Goal: Communication & Community: Ask a question

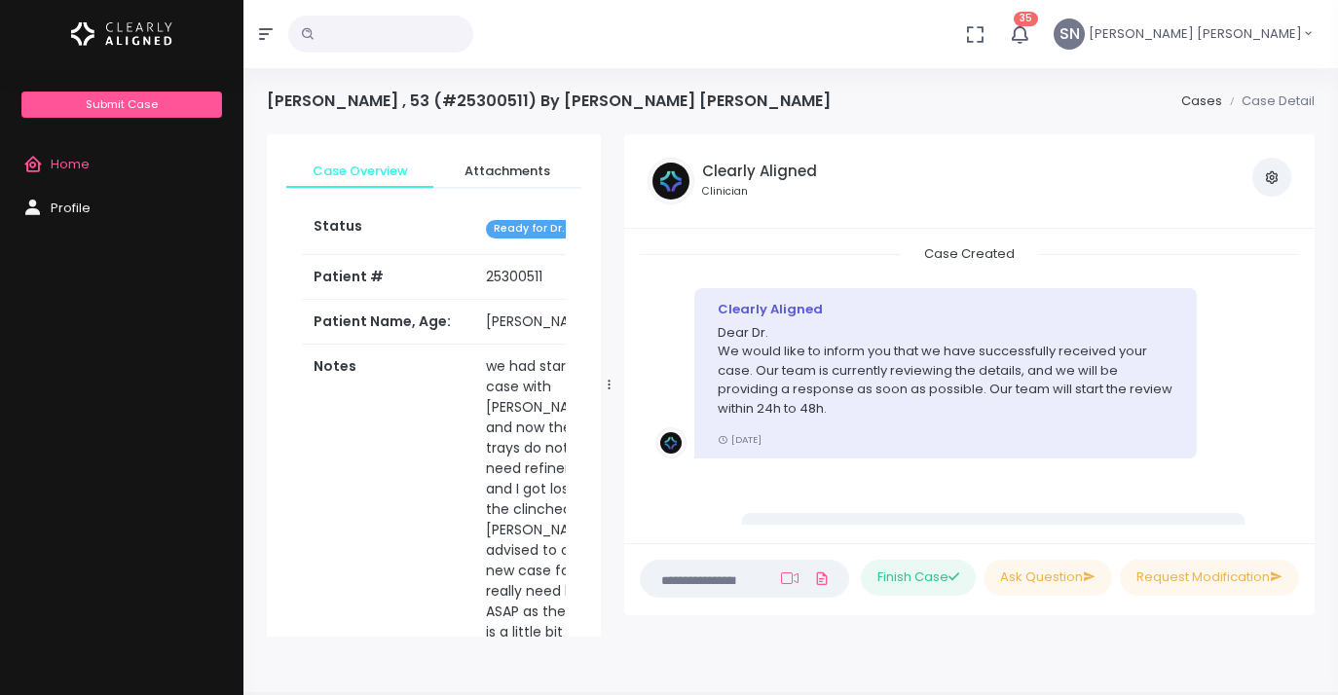
scroll to position [964, 0]
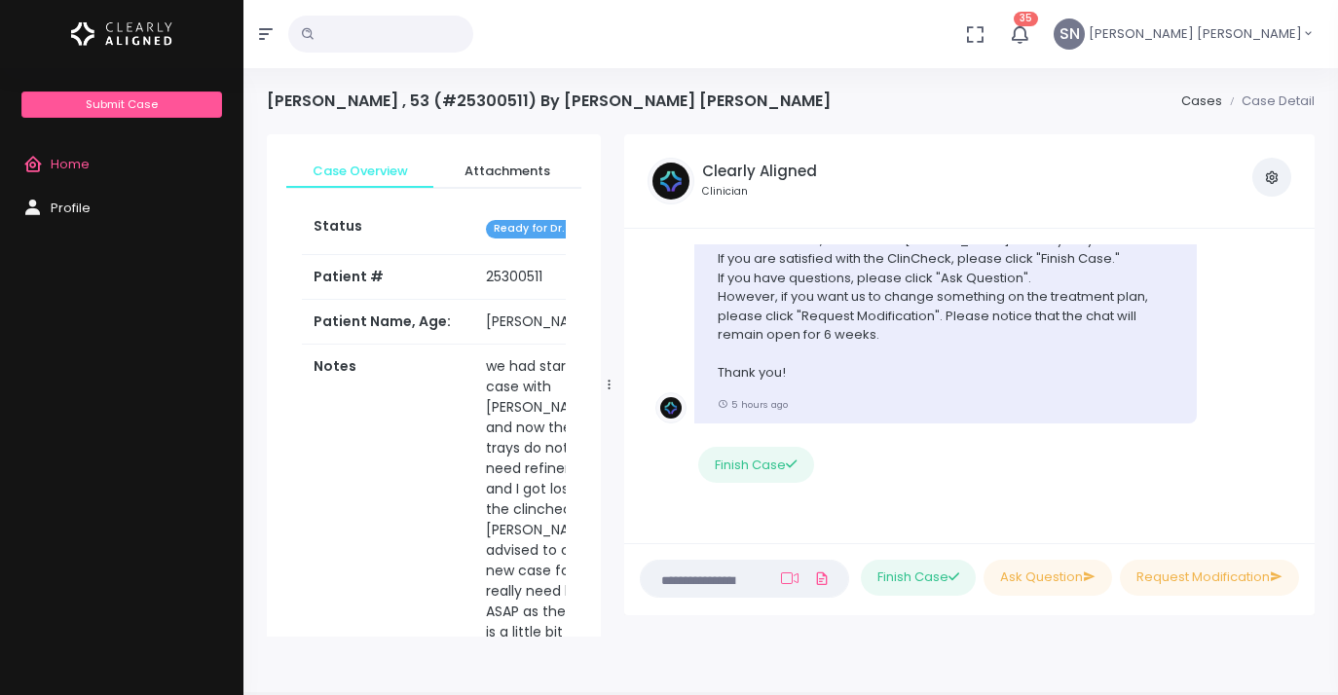
click at [60, 154] on link "Home" at bounding box center [121, 165] width 243 height 44
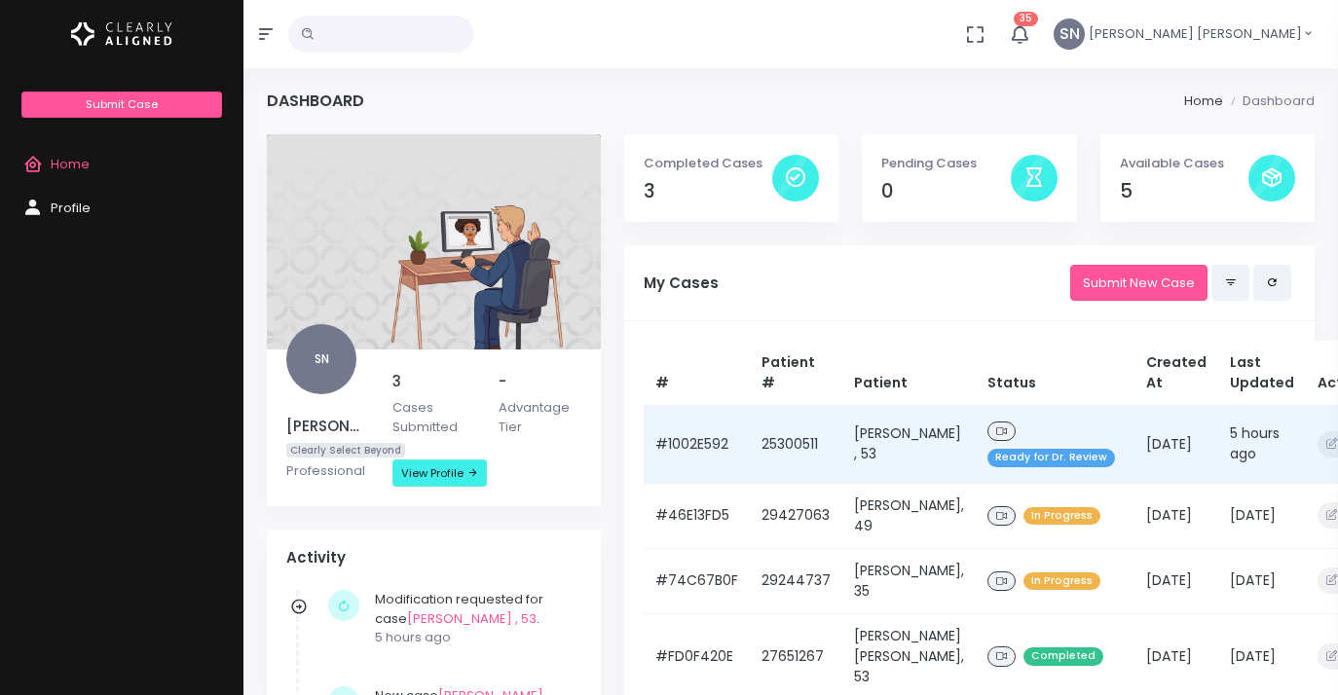
click at [1021, 457] on span "Ready for Dr. Review" at bounding box center [1051, 458] width 128 height 18
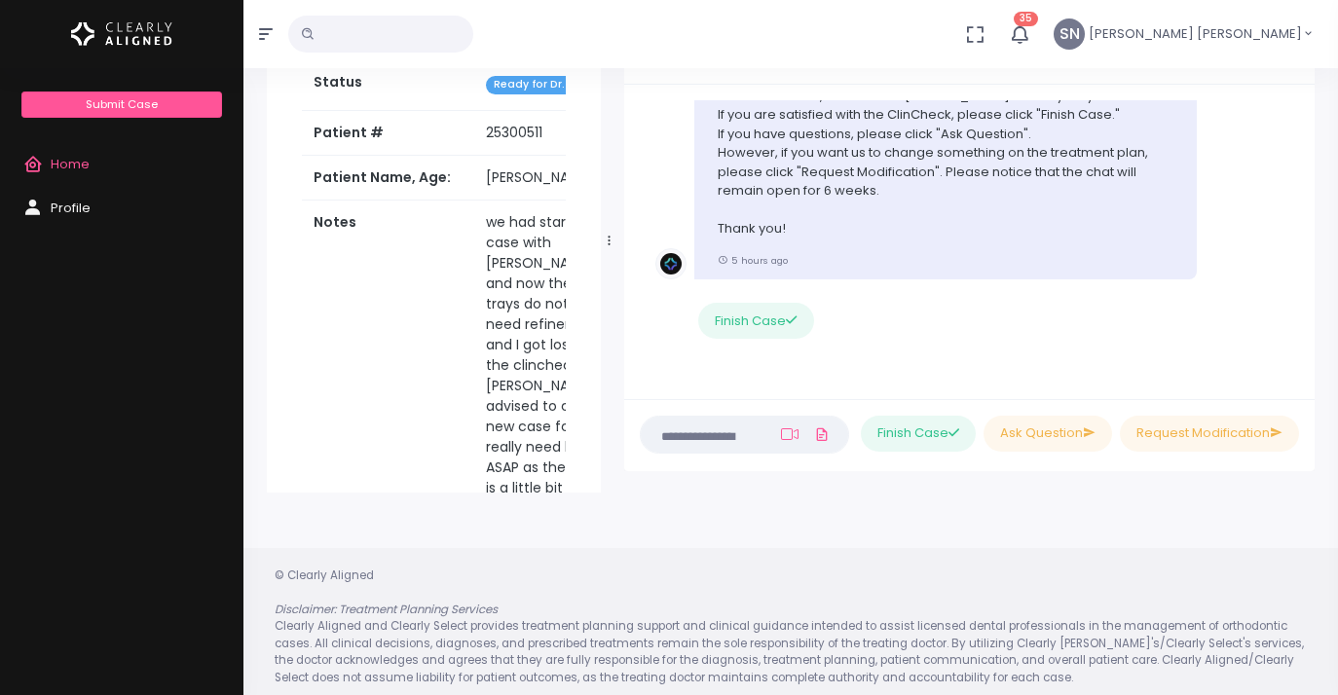
scroll to position [136, 0]
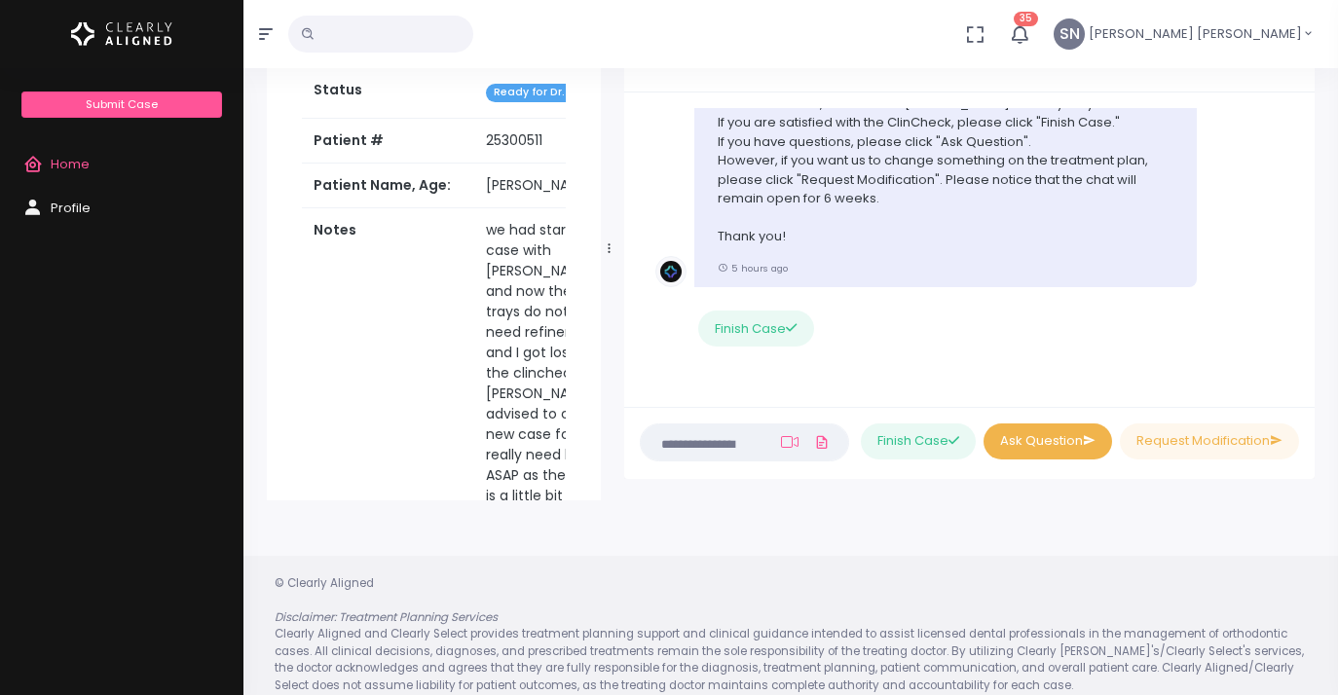
click at [1033, 446] on button "Ask Question" at bounding box center [1047, 441] width 129 height 36
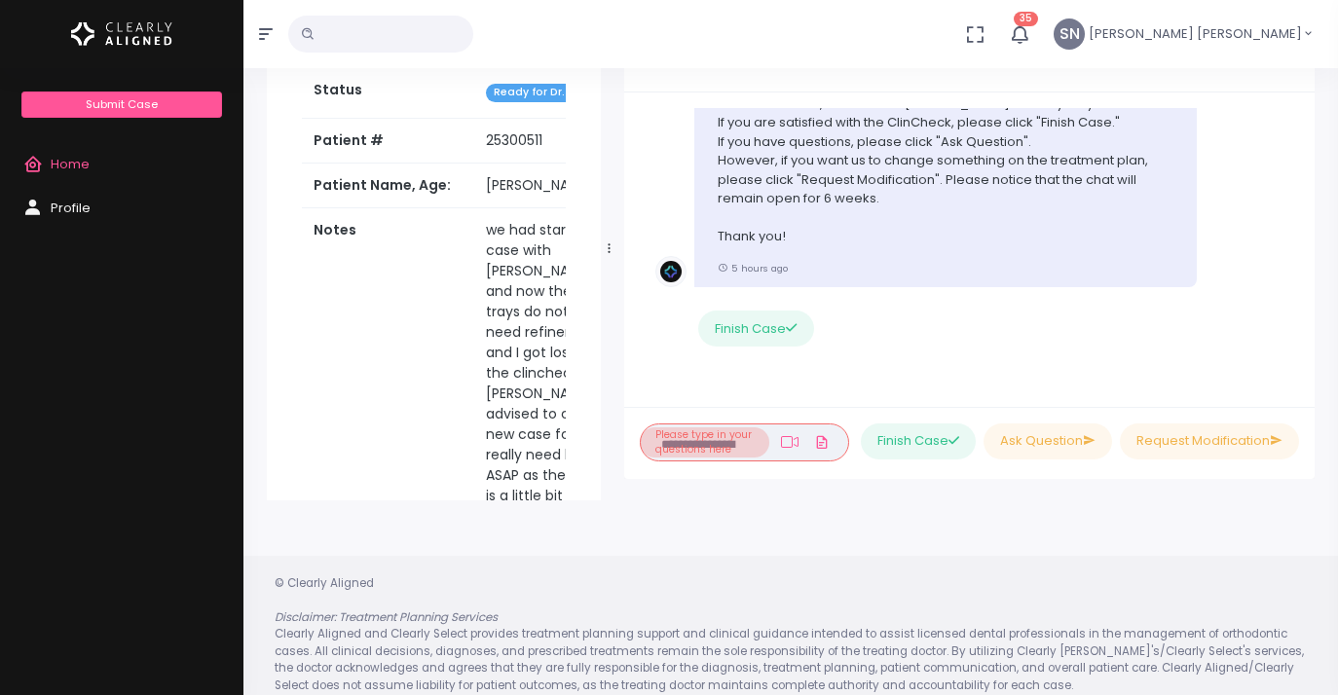
click at [671, 443] on li "Please type in your questions here" at bounding box center [704, 442] width 129 height 30
click at [1038, 439] on button "Ask Question" at bounding box center [1047, 441] width 129 height 36
click at [704, 440] on li "Please type in your questions here" at bounding box center [704, 442] width 129 height 30
click at [66, 165] on span "Home" at bounding box center [70, 164] width 39 height 18
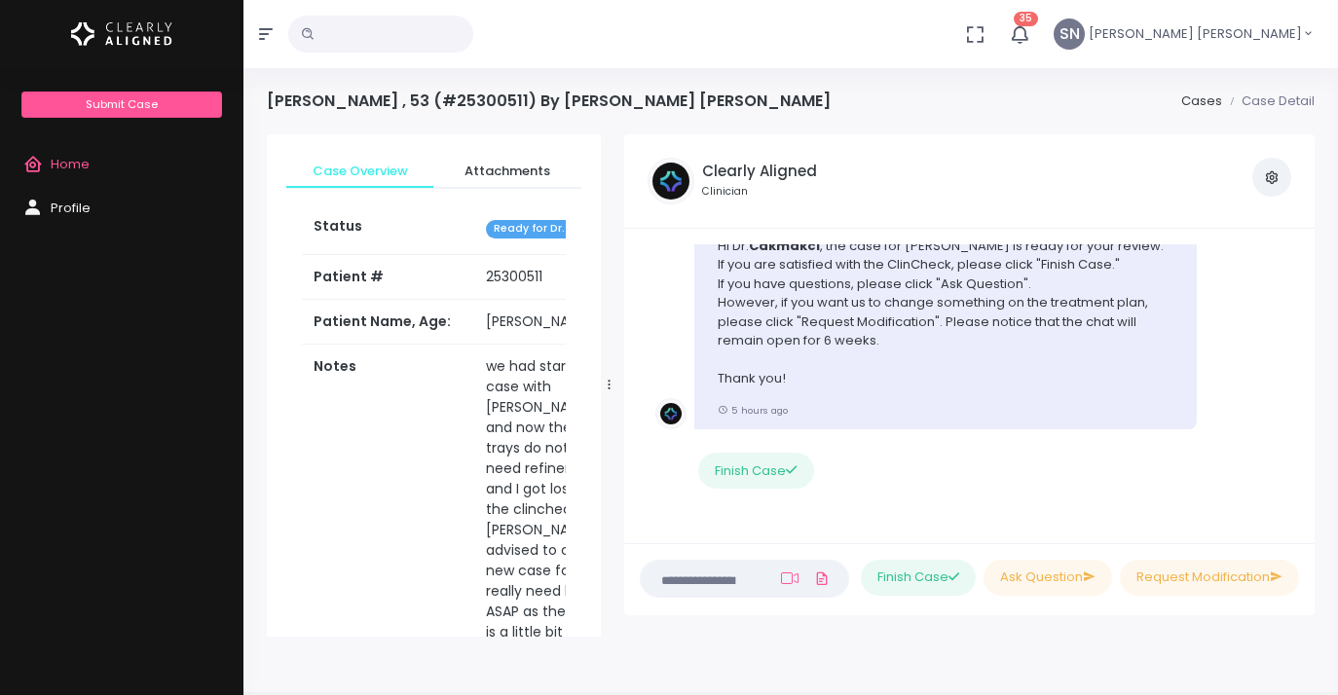
scroll to position [961, 0]
click at [683, 579] on textarea at bounding box center [706, 578] width 108 height 21
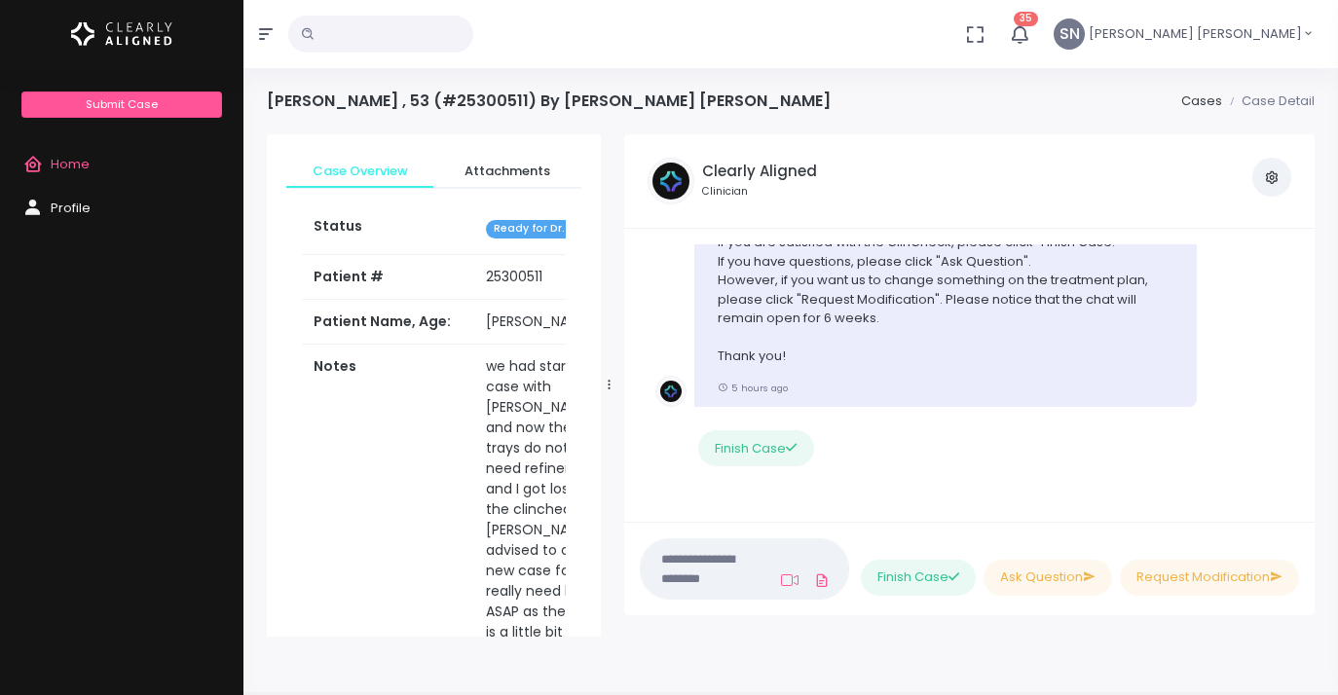
paste textarea "**********"
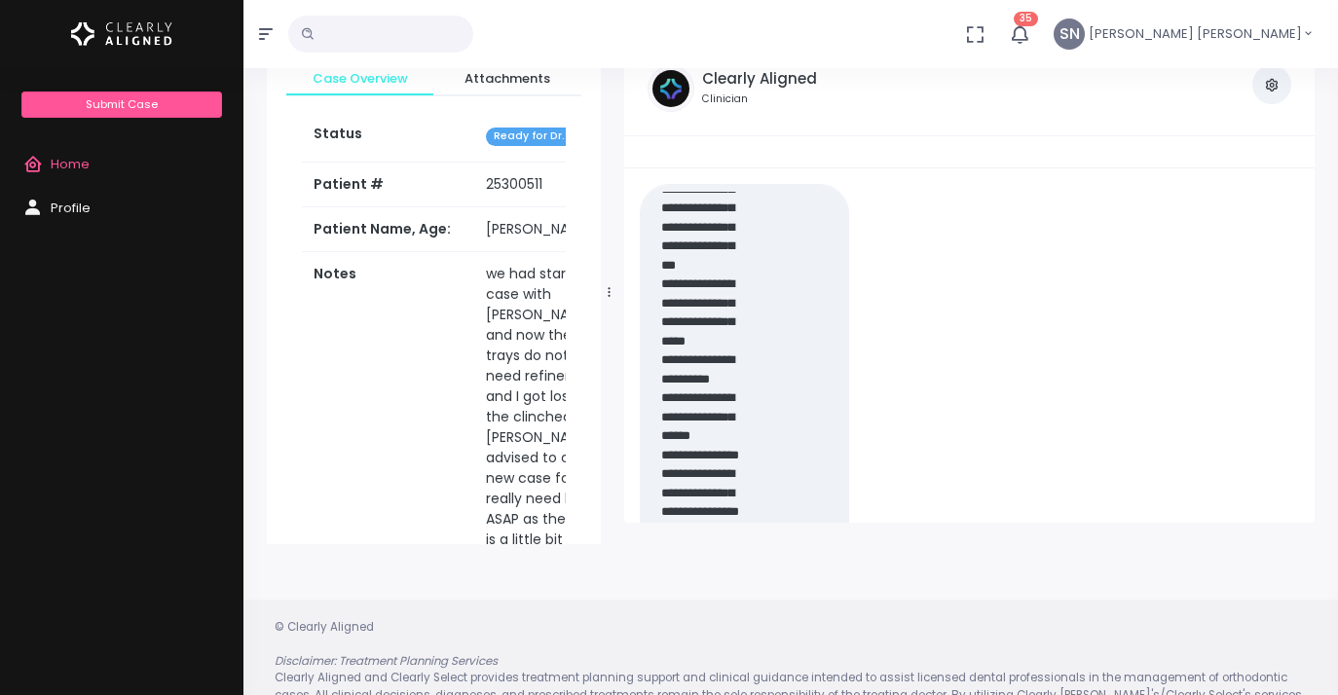
scroll to position [0, 0]
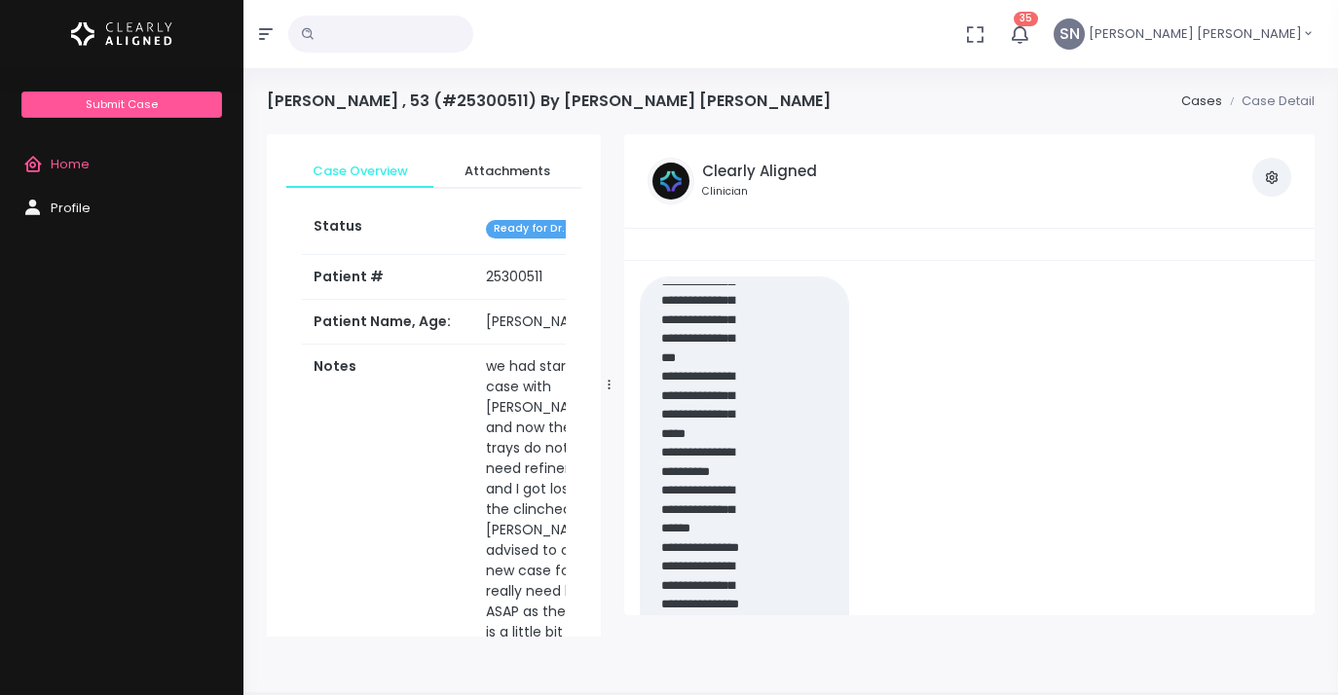
type textarea "**********"
click at [793, 492] on nick-textarea "(Obrigatório)" at bounding box center [744, 479] width 209 height 406
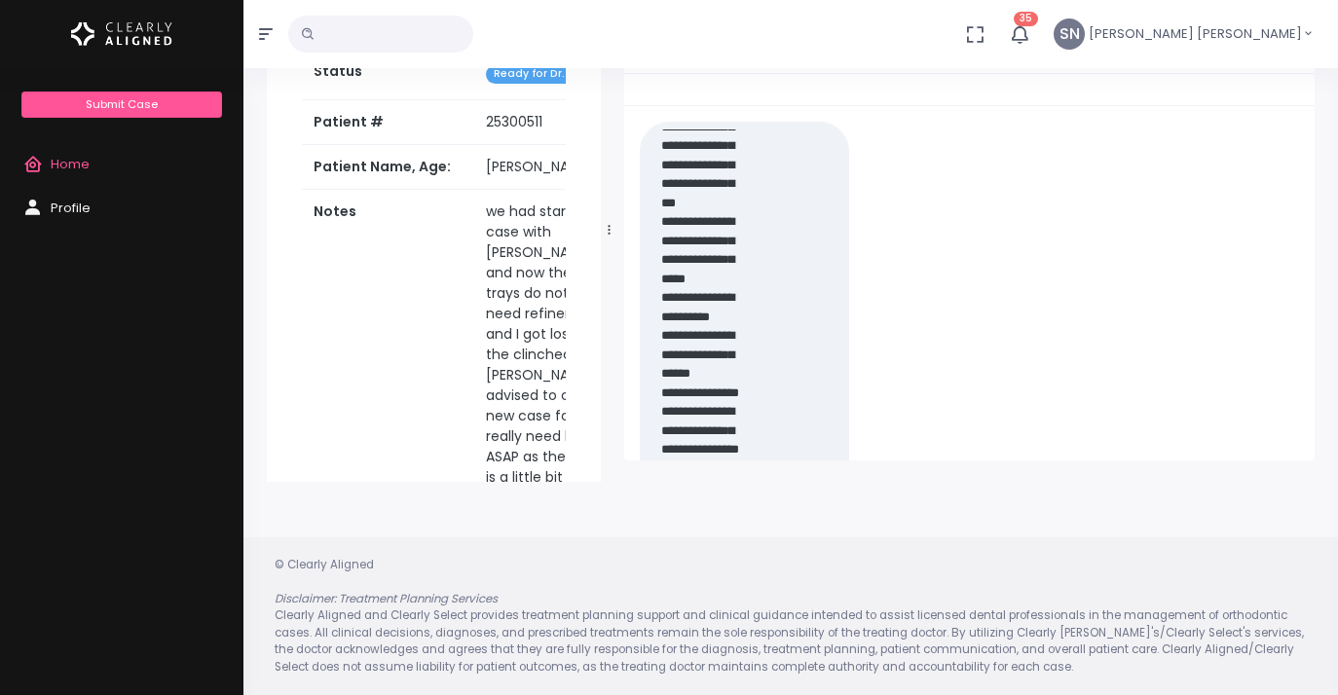
click at [769, 395] on nick-textarea "(Obrigatório)" at bounding box center [744, 325] width 209 height 406
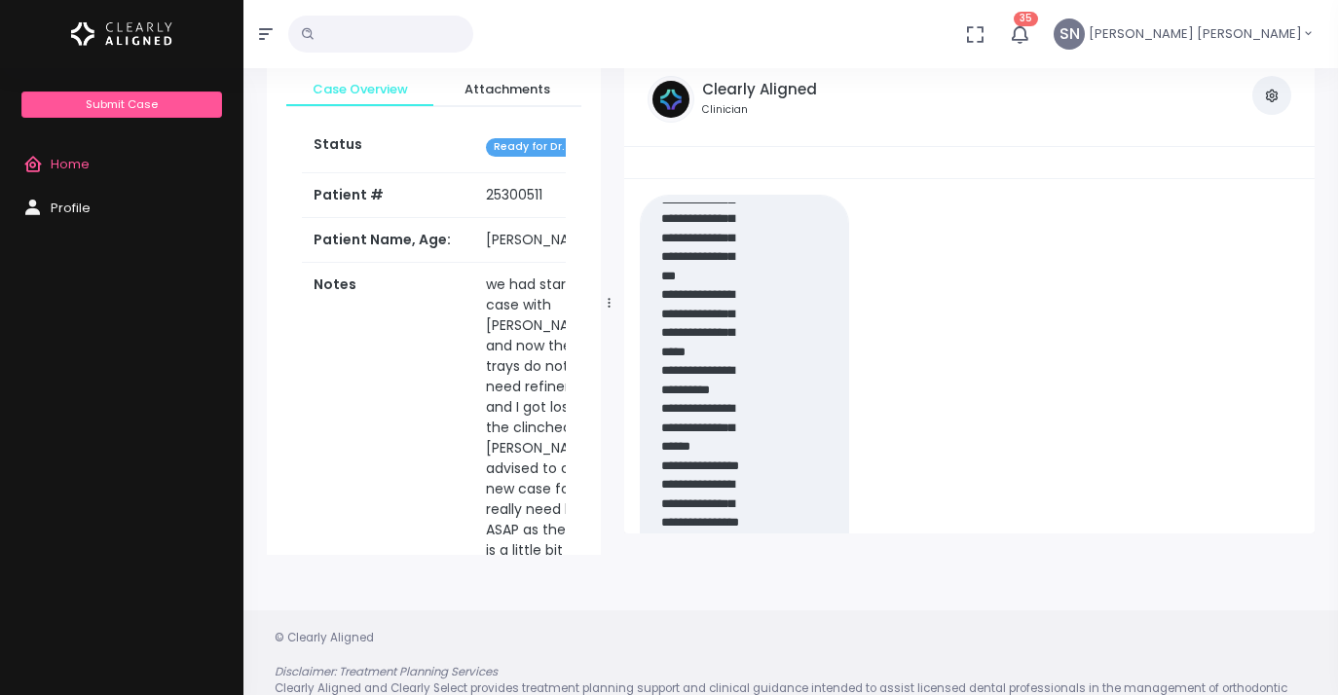
scroll to position [0, 0]
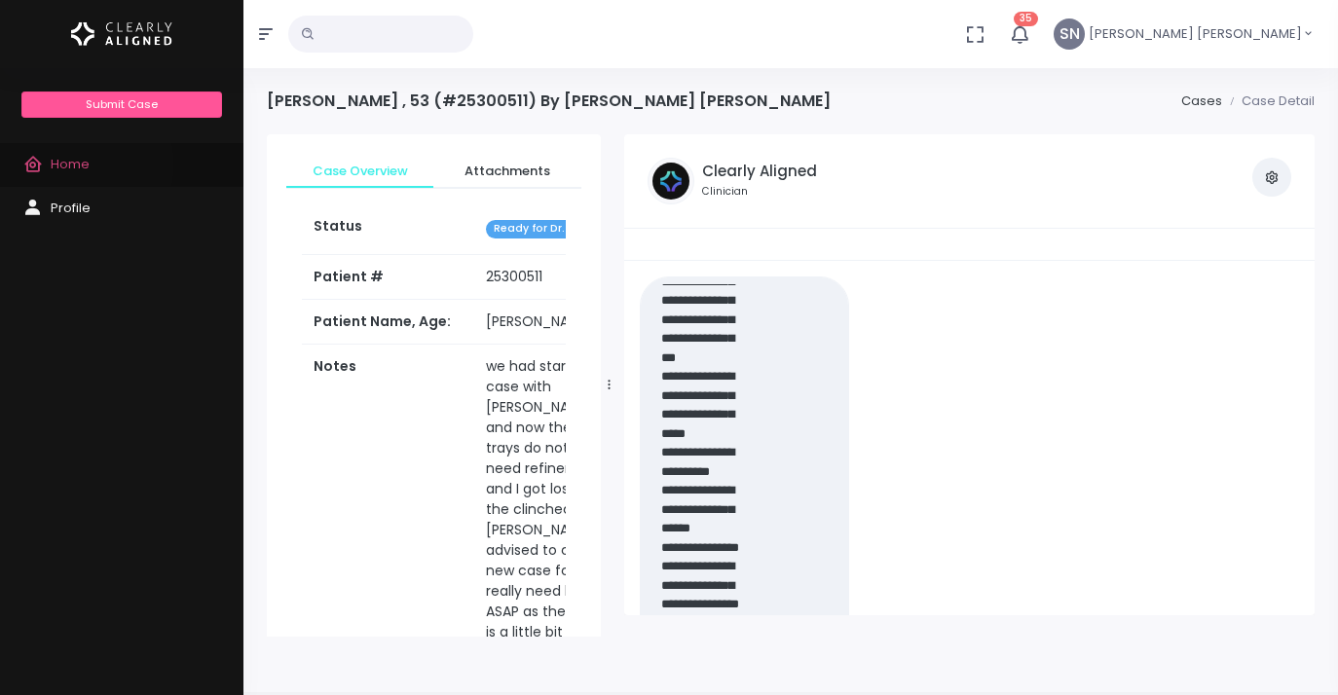
click at [66, 164] on span "Home" at bounding box center [70, 164] width 39 height 18
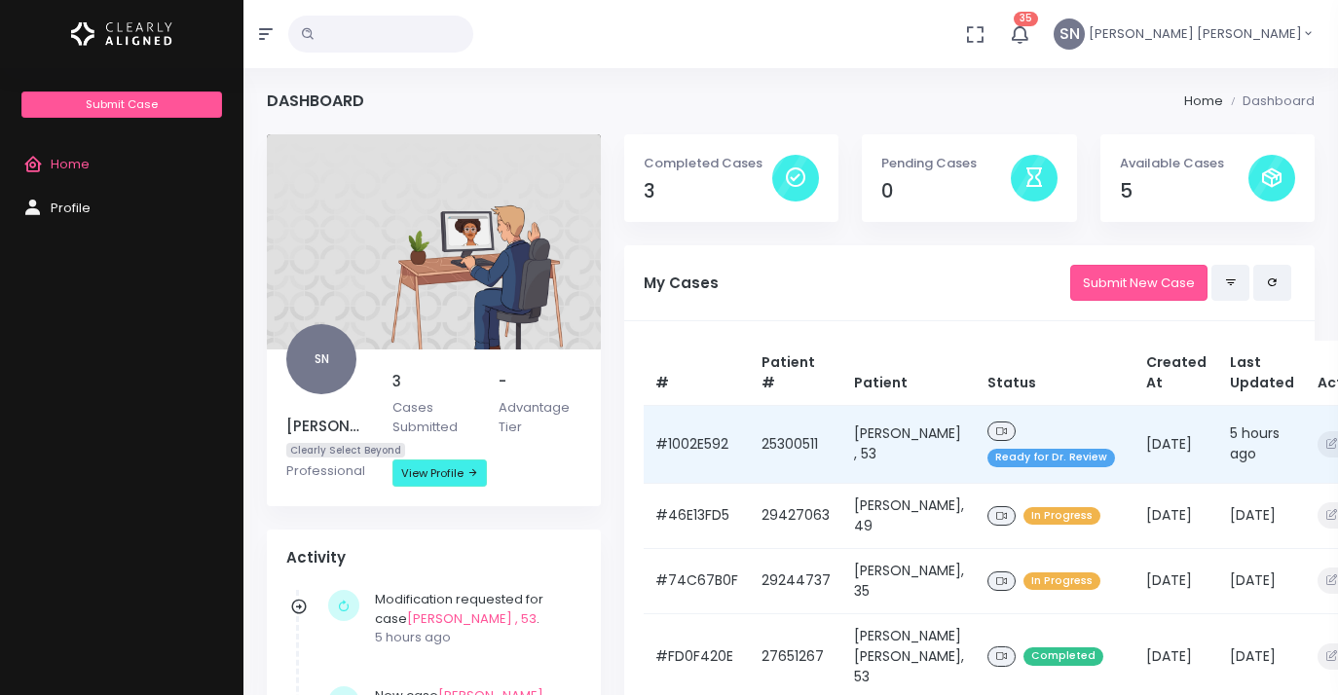
click at [1036, 459] on span "Ready for Dr. Review" at bounding box center [1051, 458] width 128 height 18
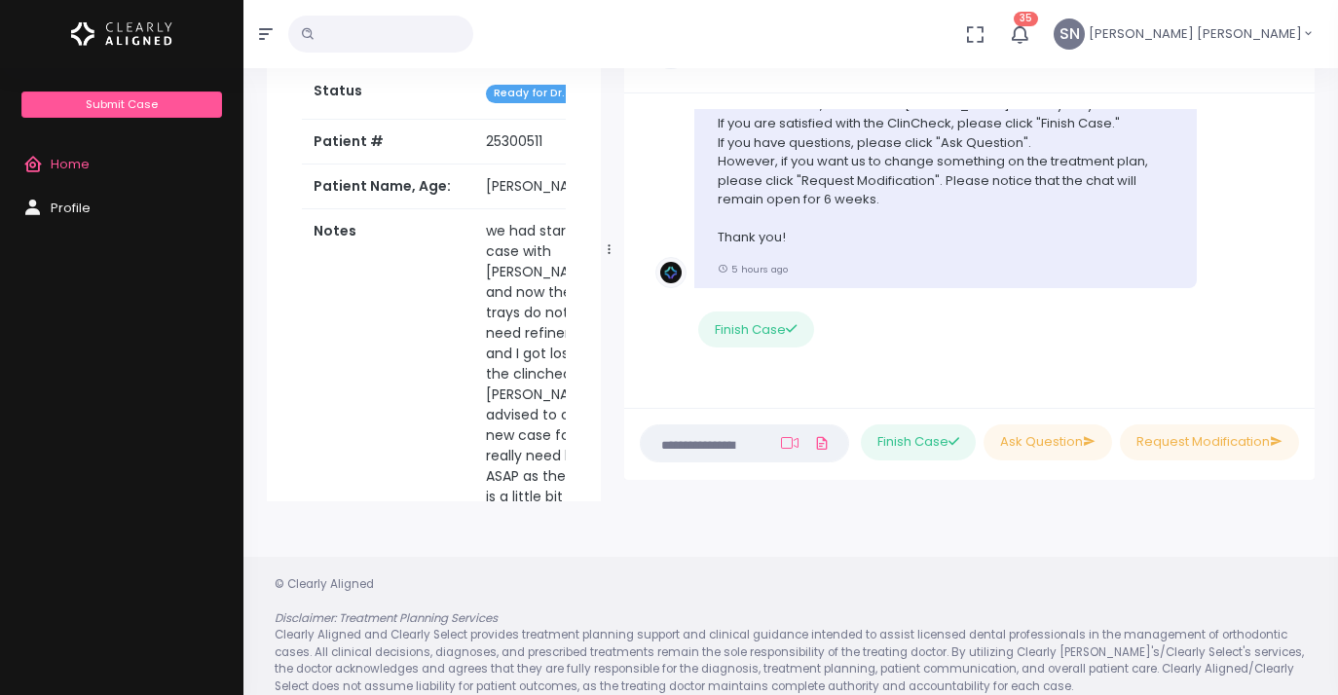
scroll to position [136, 0]
click at [699, 446] on textarea at bounding box center [706, 441] width 108 height 21
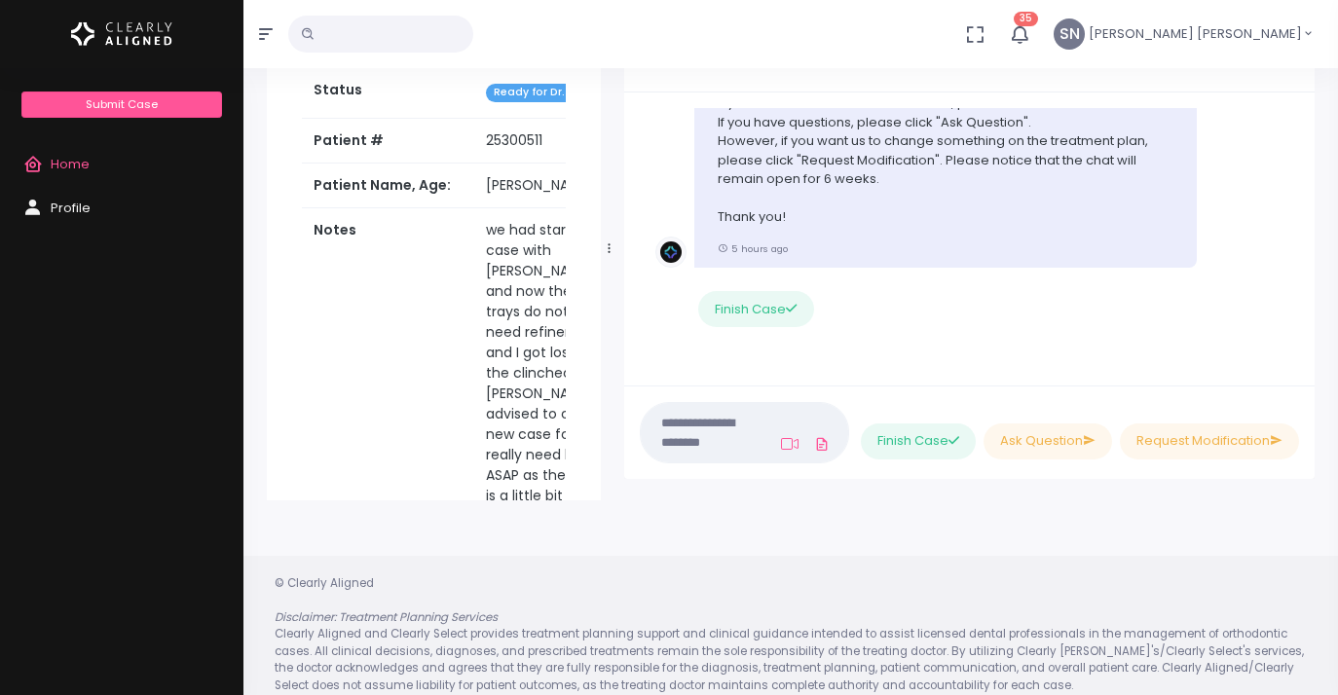
paste textarea "**********"
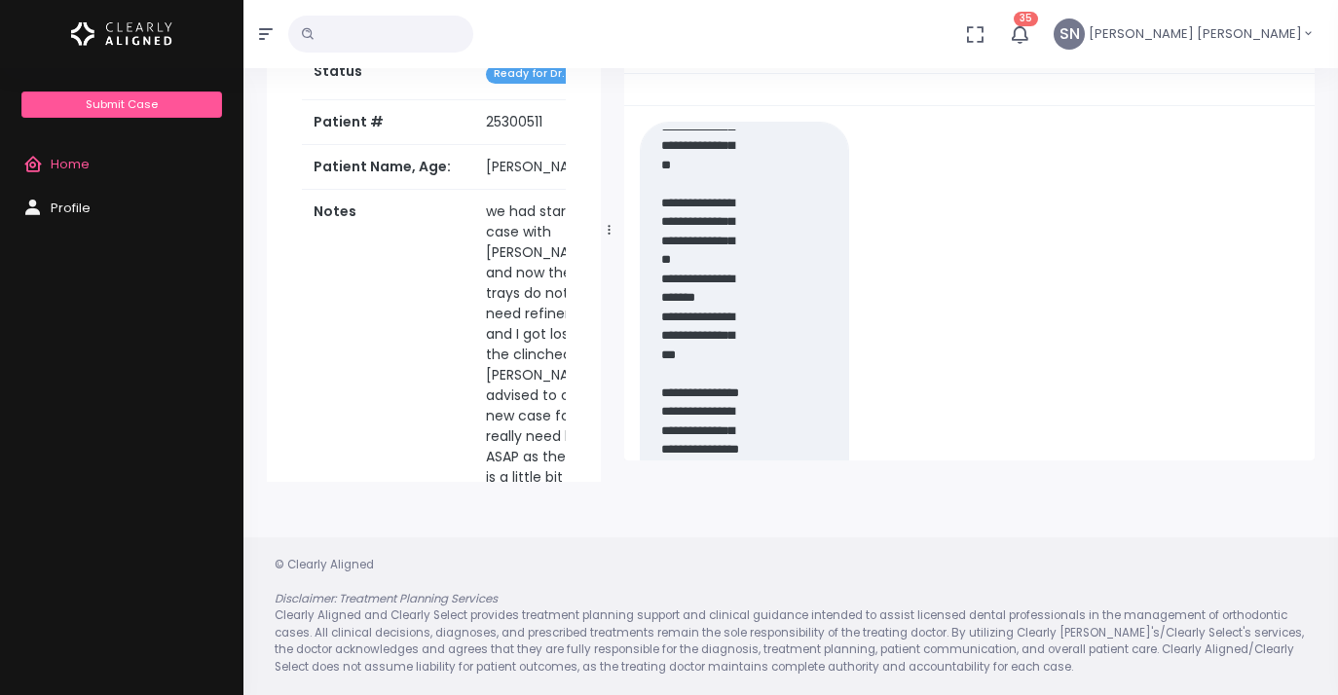
scroll to position [155, 0]
type textarea "**********"
click at [769, 442] on nick-textarea "(Obrigatório)" at bounding box center [744, 325] width 209 height 406
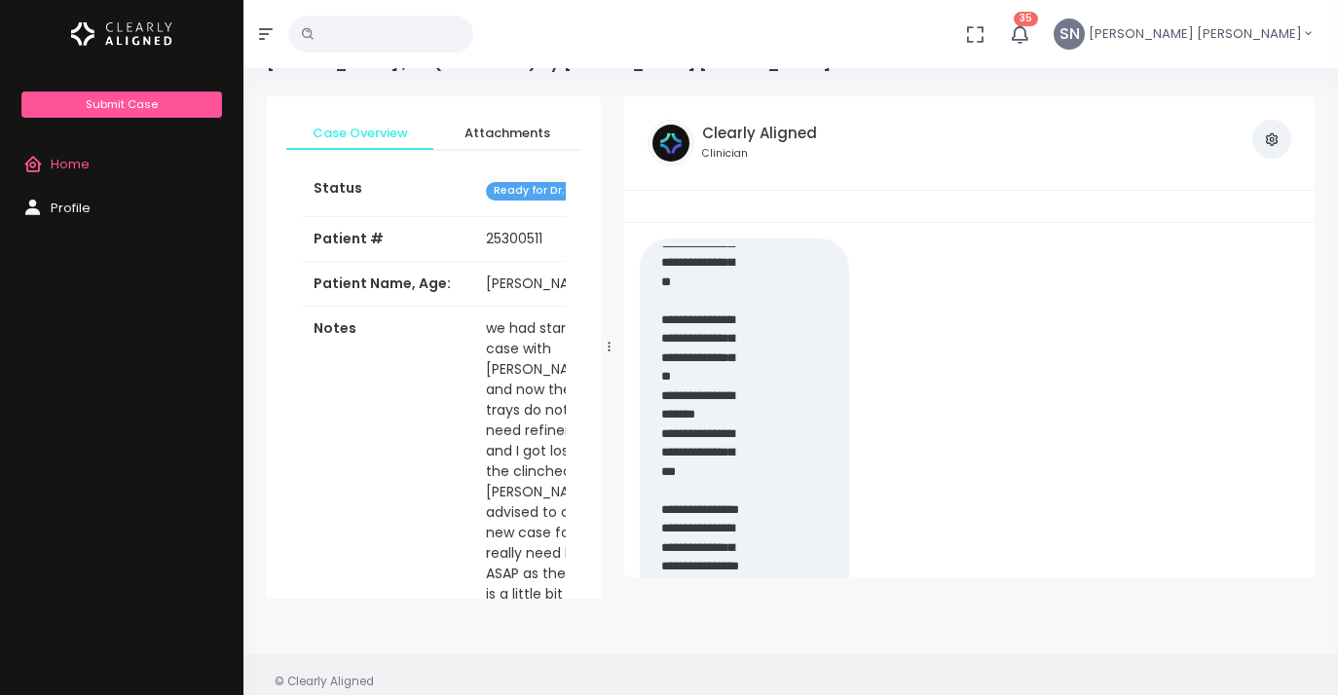
scroll to position [19, 0]
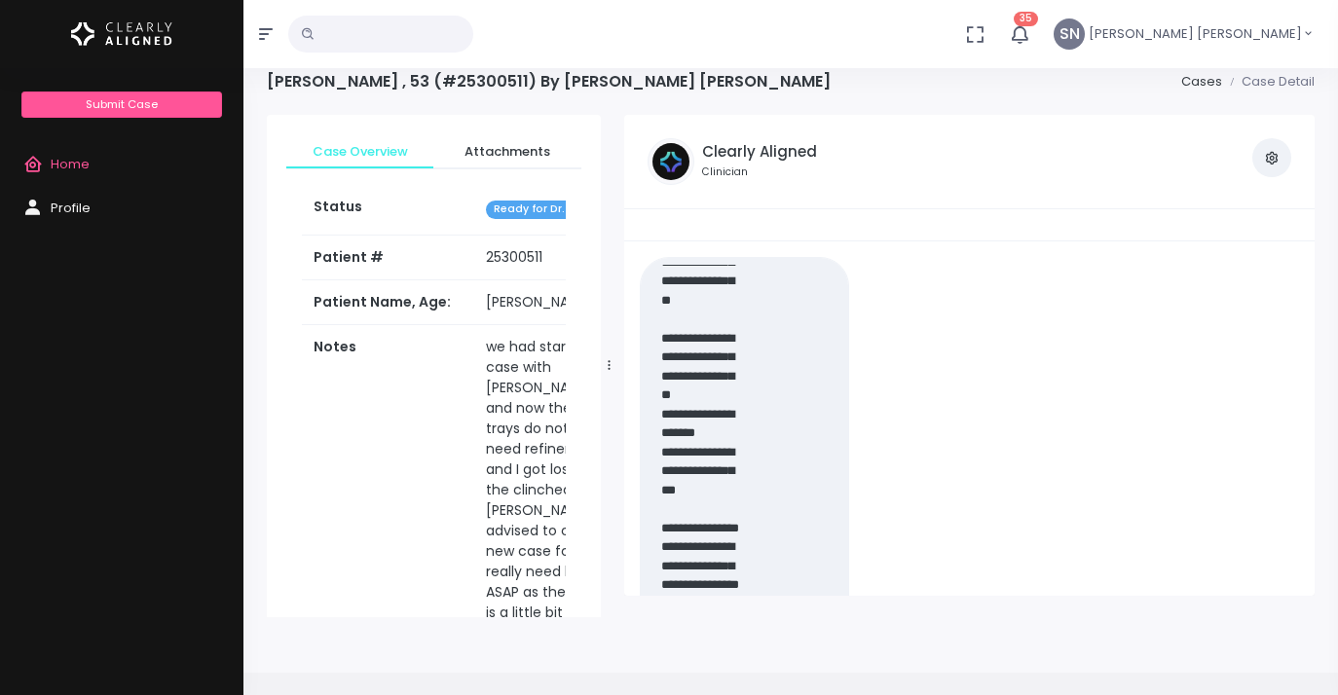
click at [794, 427] on nick-textarea "(Obrigatório)" at bounding box center [744, 460] width 209 height 406
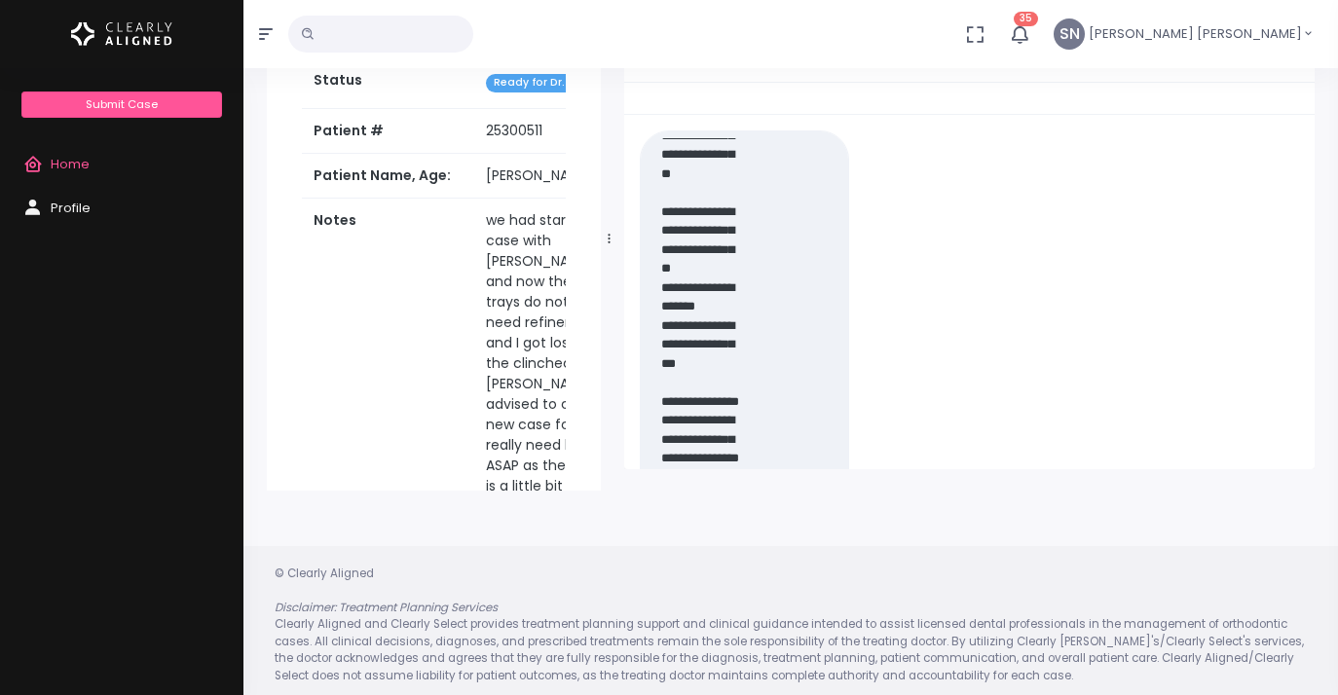
scroll to position [155, 0]
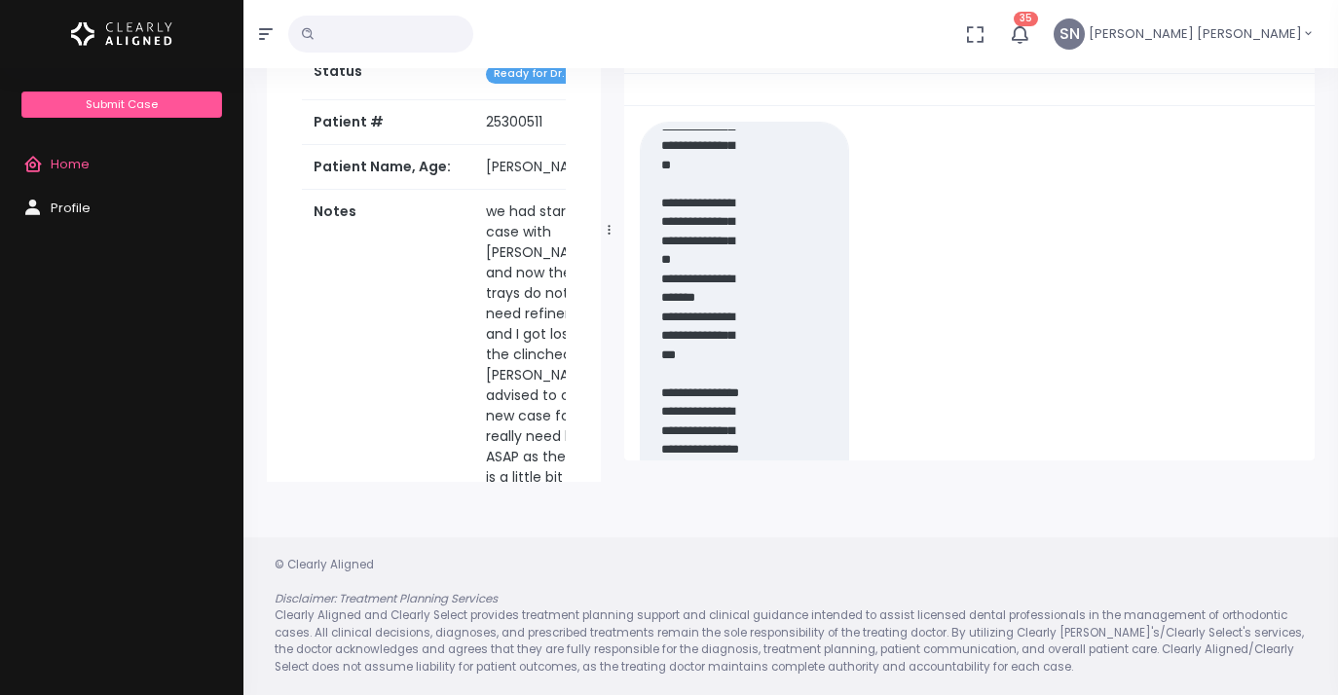
click at [77, 156] on span "Home" at bounding box center [70, 164] width 39 height 18
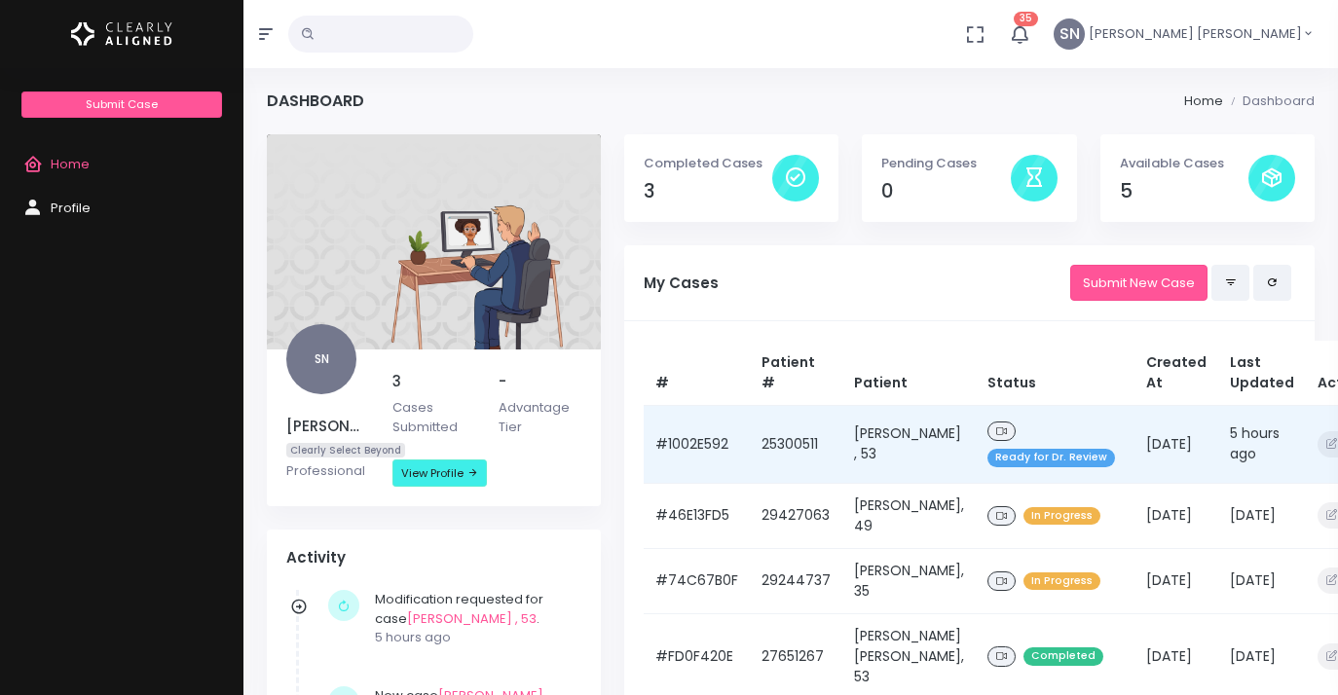
click at [1013, 456] on span "Ready for Dr. Review" at bounding box center [1051, 458] width 128 height 18
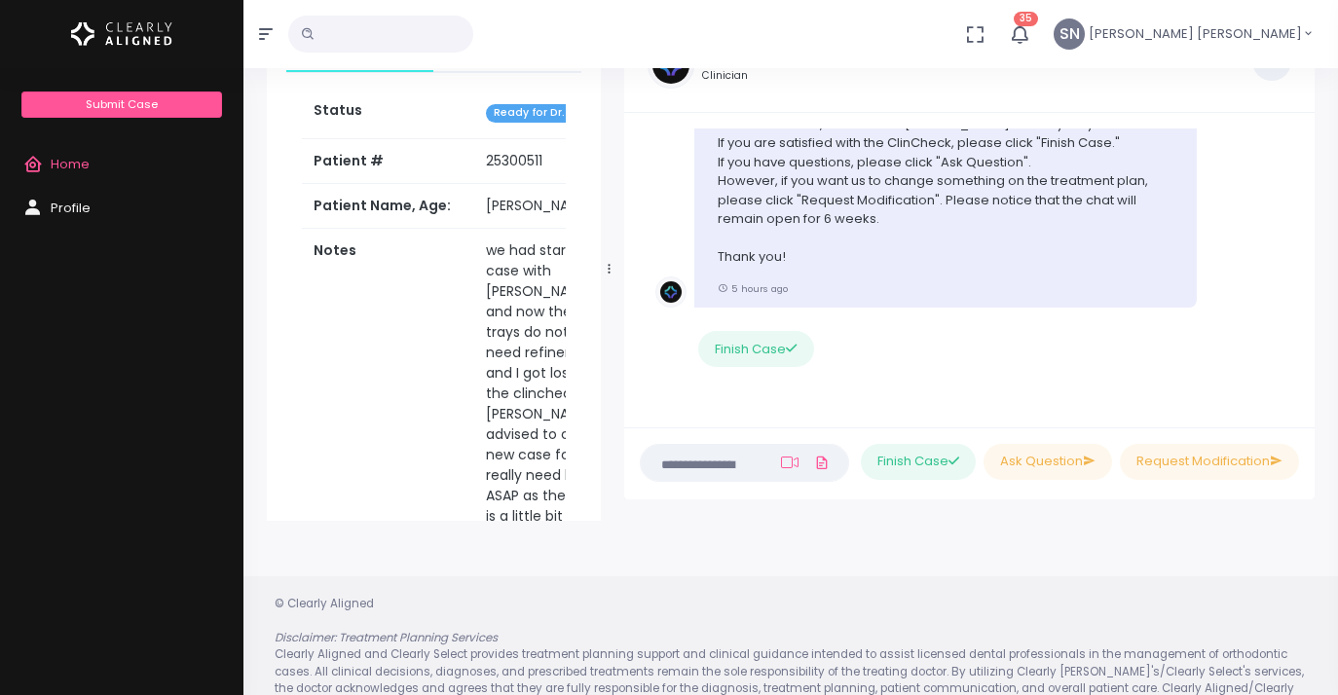
scroll to position [117, 0]
click at [724, 471] on textarea at bounding box center [706, 461] width 108 height 21
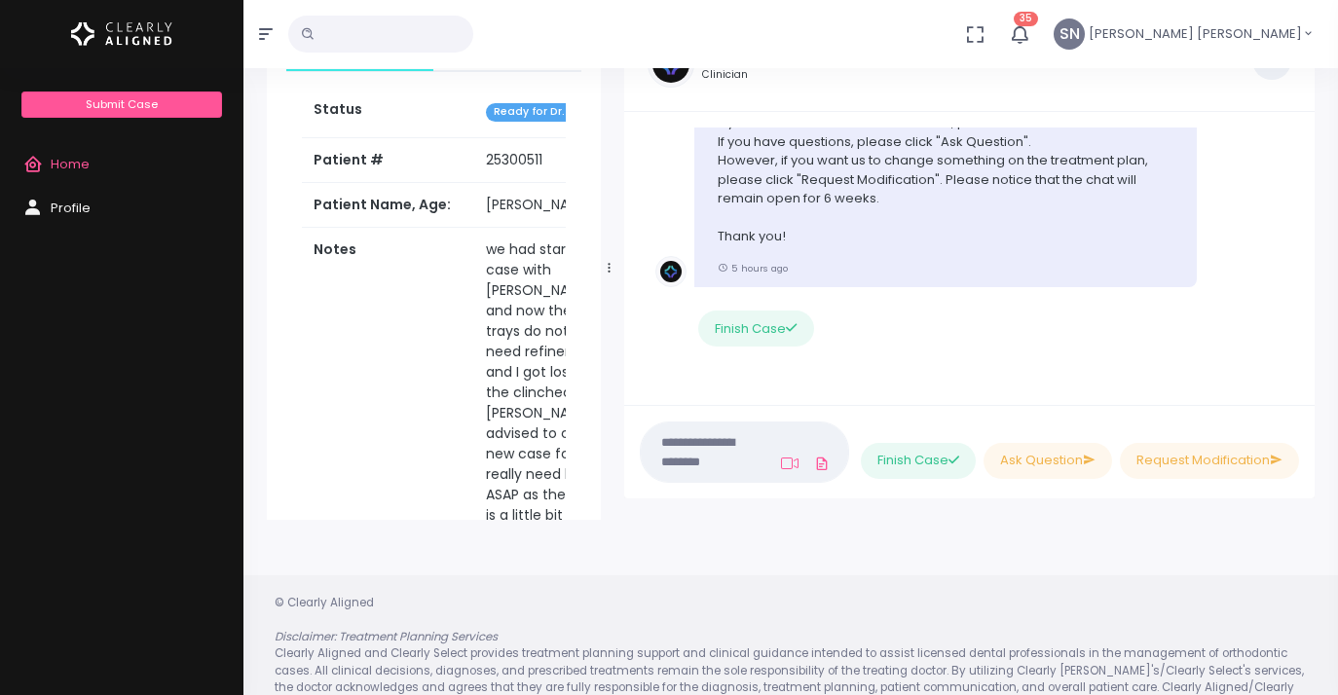
paste textarea "**********"
type textarea "**********"
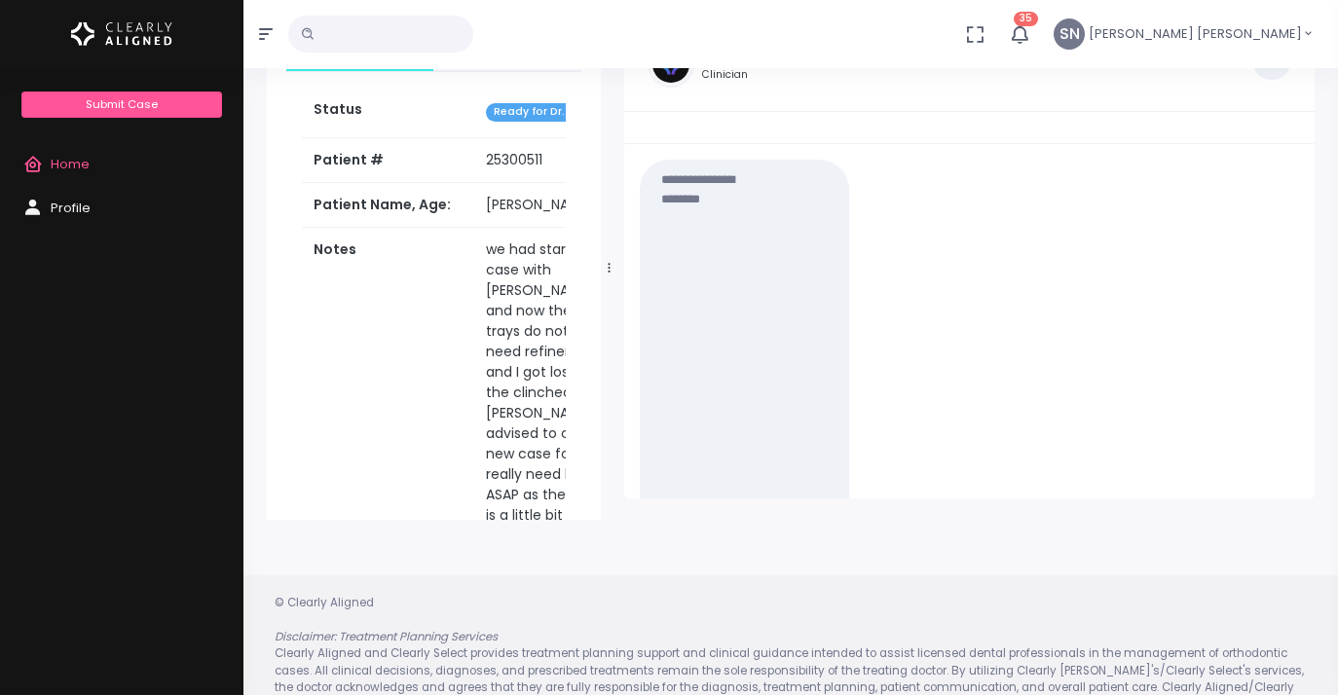
scroll to position [0, 0]
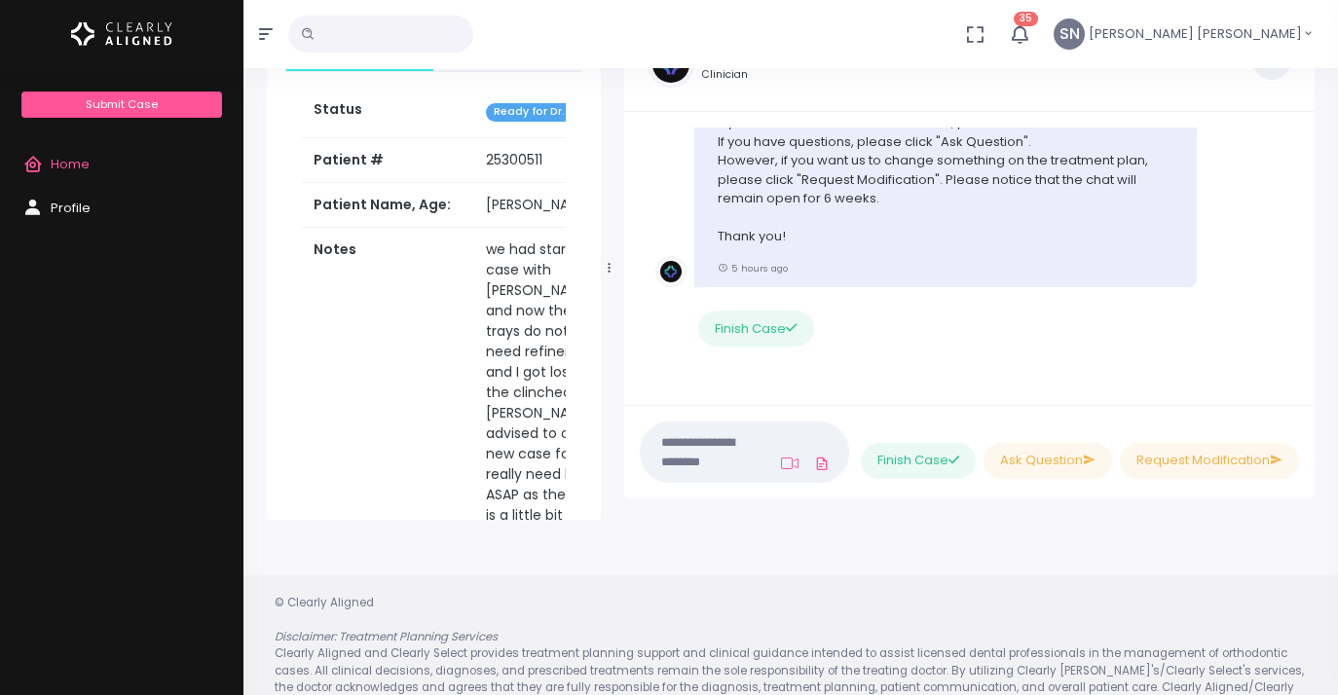
paste textarea "**********"
type textarea "**********"
click at [85, 159] on span "Home" at bounding box center [70, 164] width 39 height 18
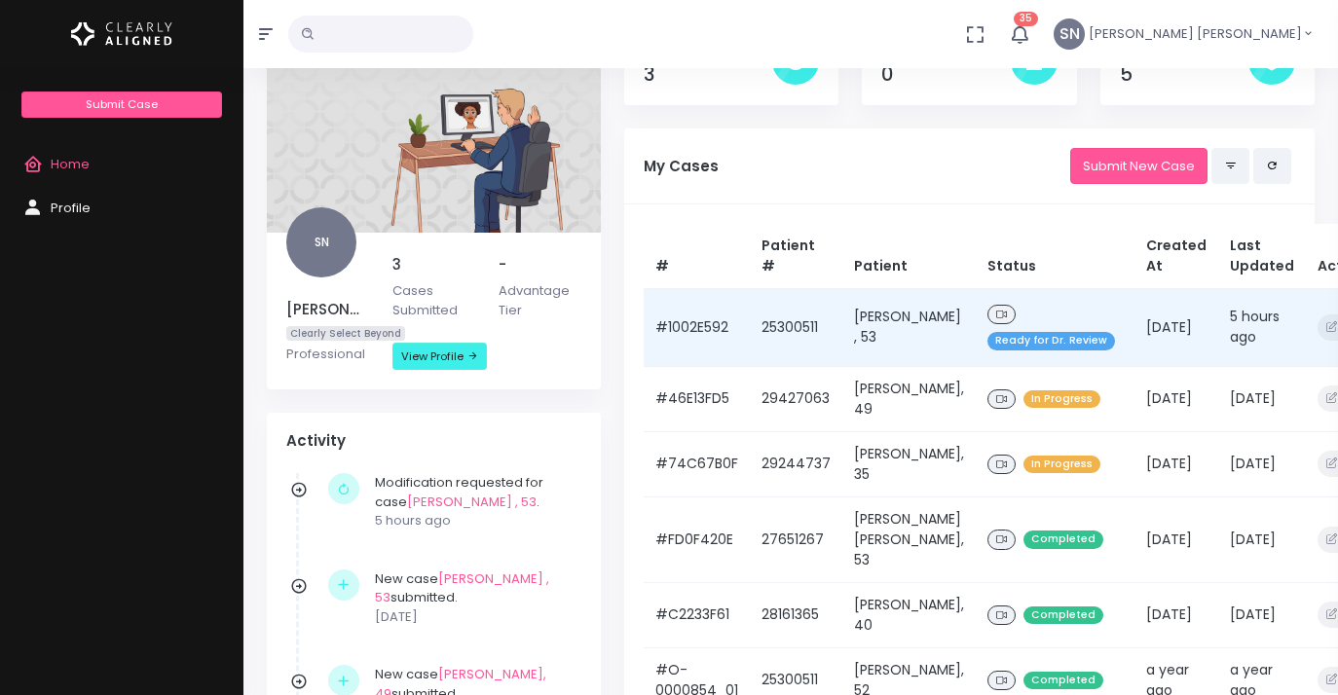
click at [1048, 335] on span "Ready for Dr. Review" at bounding box center [1051, 341] width 128 height 18
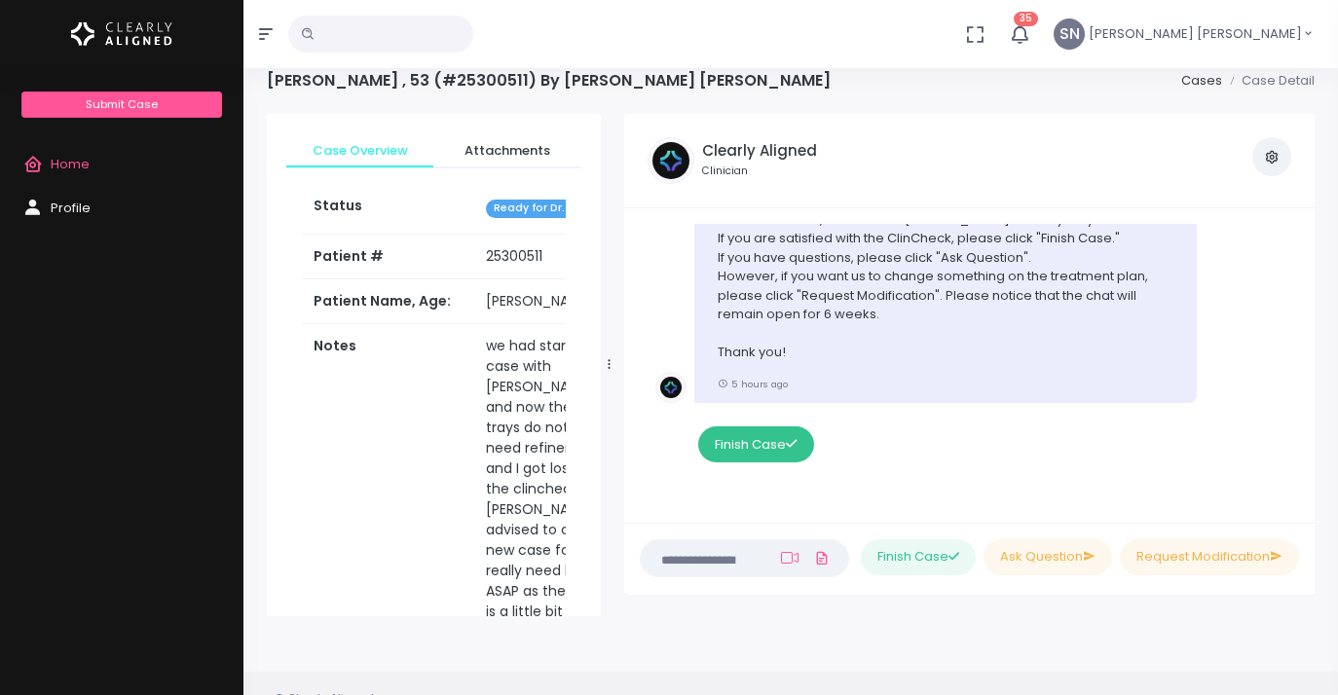
scroll to position [90, 0]
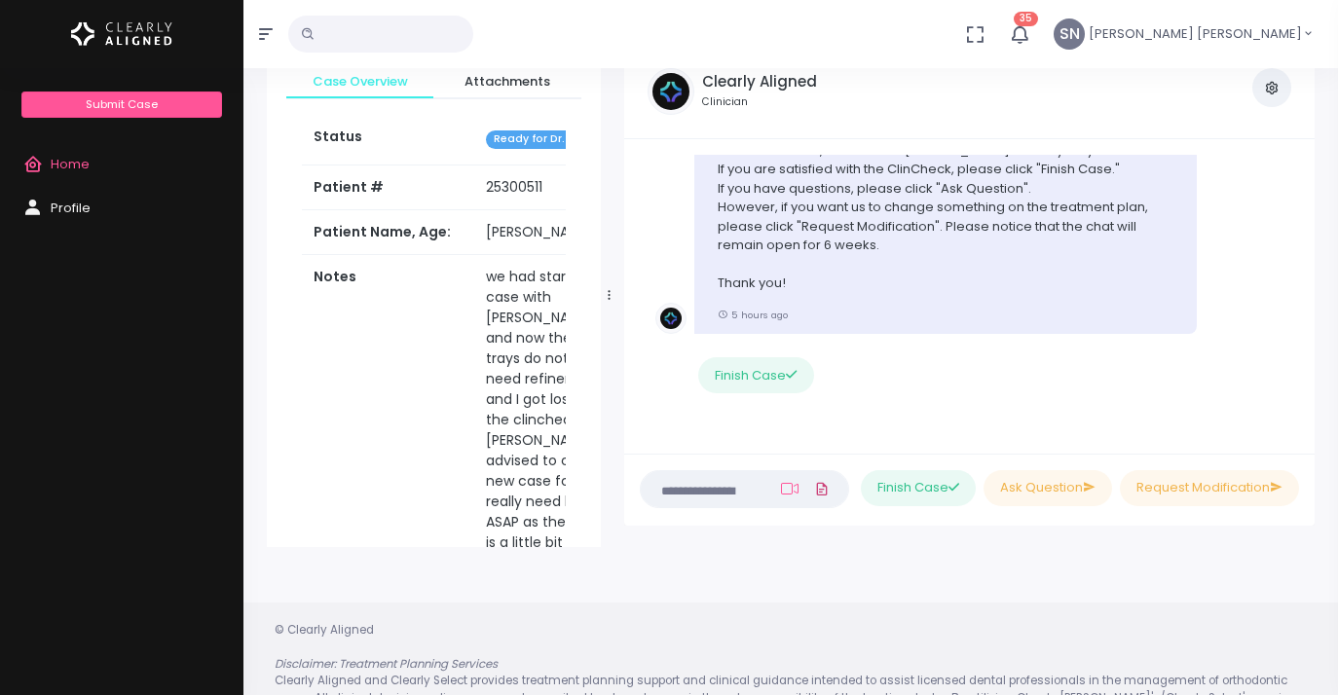
click at [814, 491] on icon at bounding box center [822, 489] width 16 height 22
click input "file" at bounding box center [0, 0] width 0 height 0
click at [815, 488] on icon at bounding box center [822, 489] width 16 height 22
click input "file" at bounding box center [0, 0] width 0 height 0
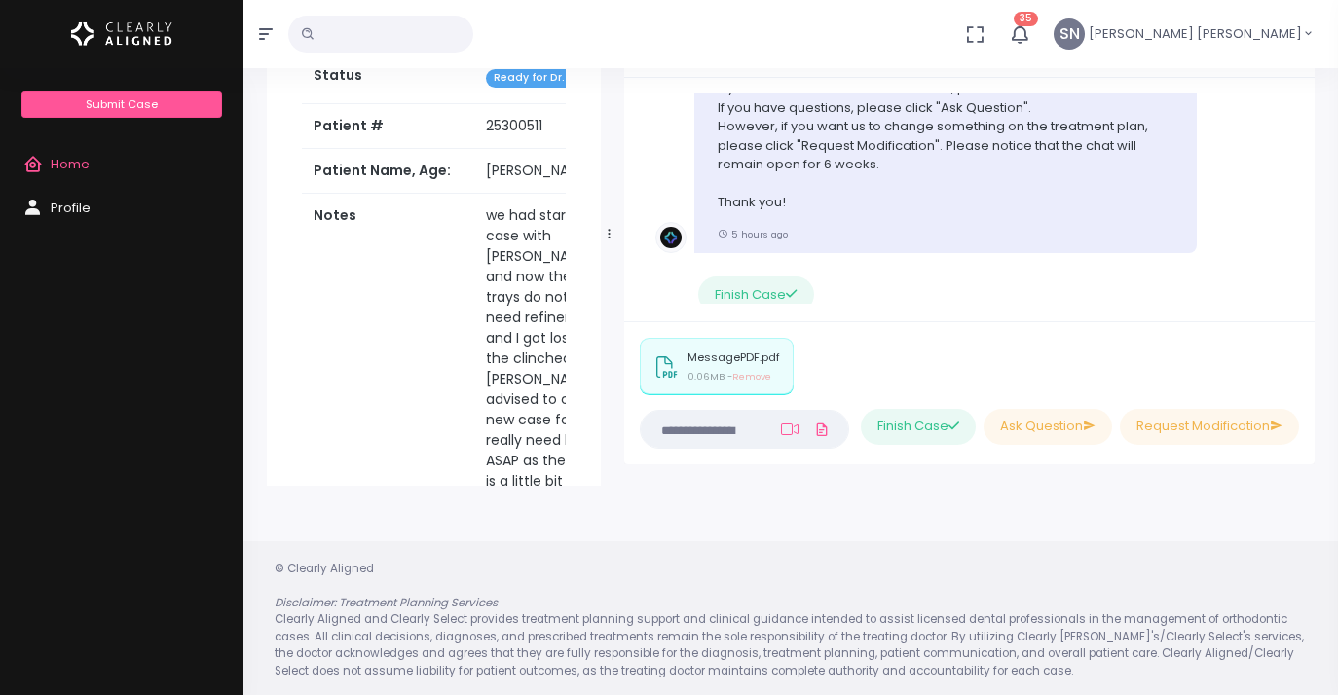
scroll to position [155, 0]
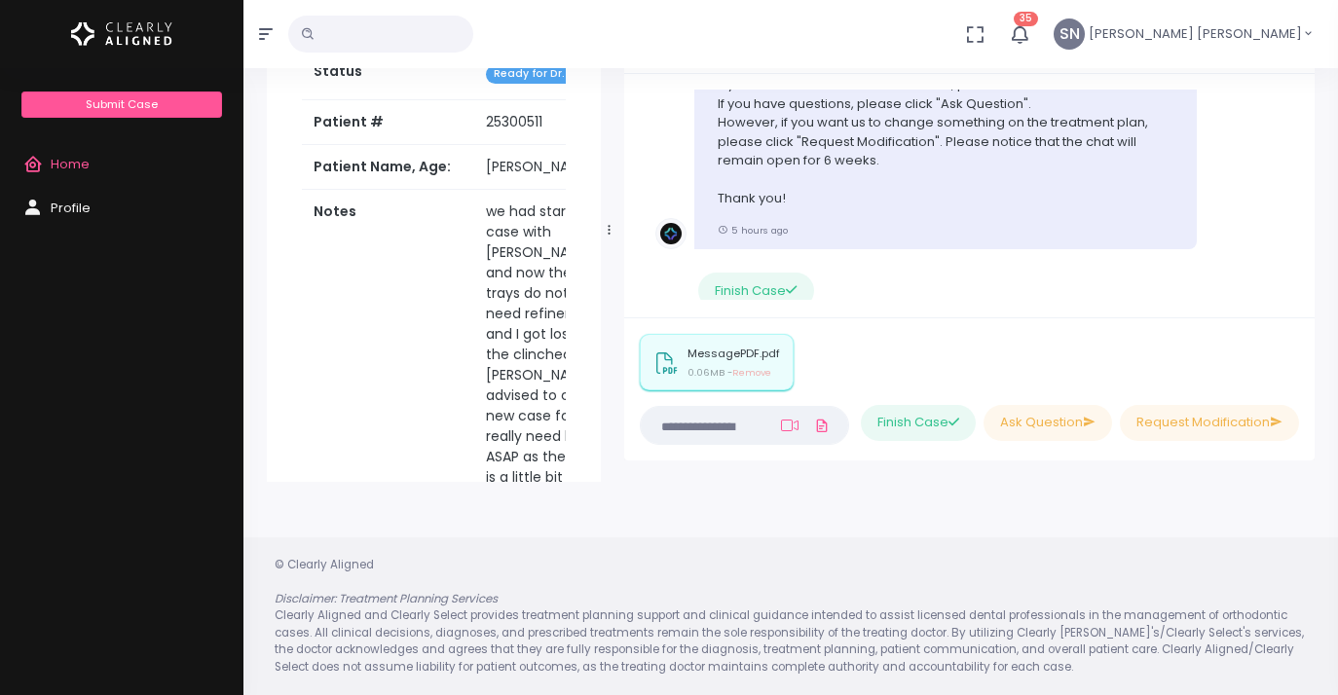
click at [725, 353] on p "MessagePDF.pdf" at bounding box center [733, 354] width 92 height 13
click at [725, 355] on p "MessagePDF.pdf" at bounding box center [733, 354] width 92 height 13
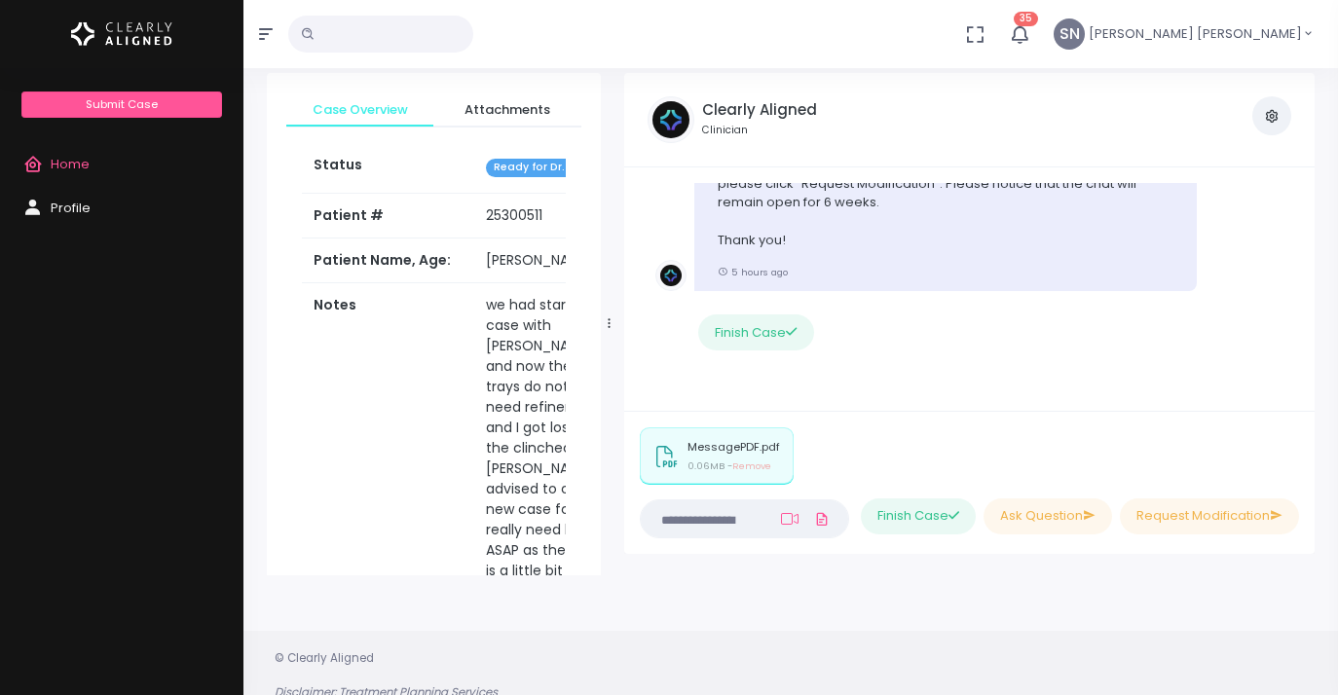
scroll to position [135, 0]
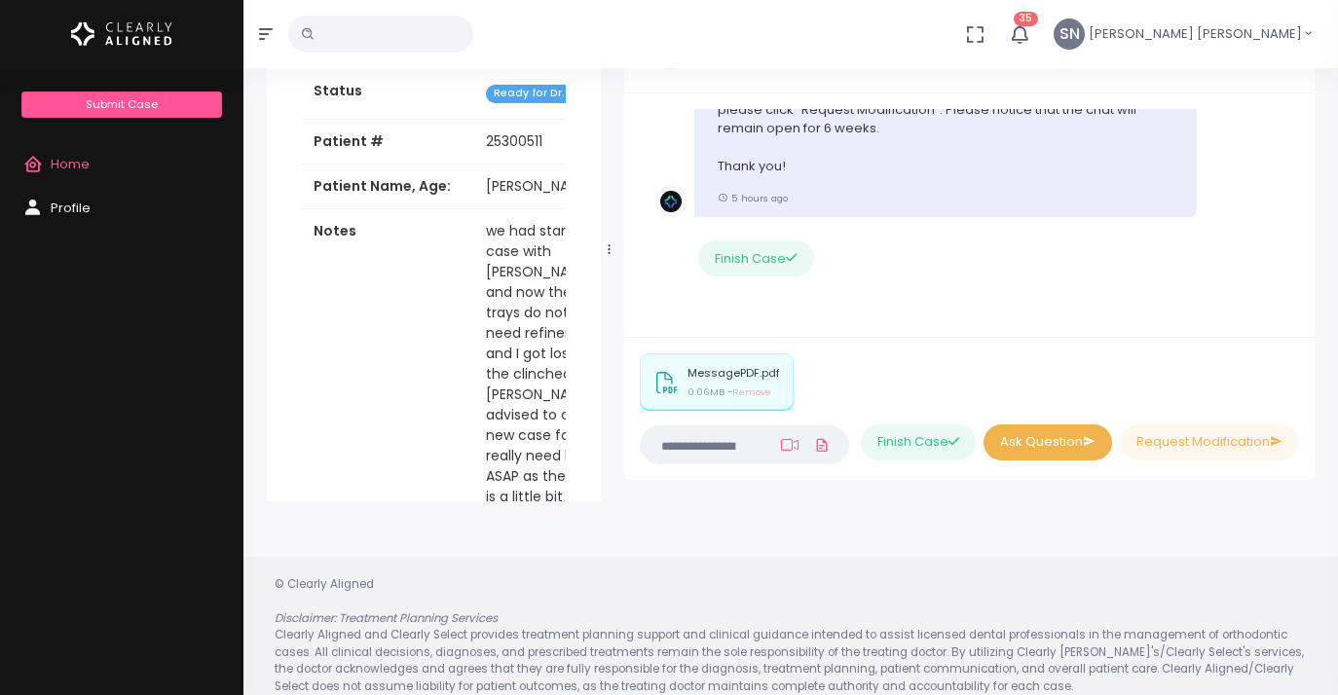
click at [1088, 449] on icon at bounding box center [1089, 441] width 13 height 18
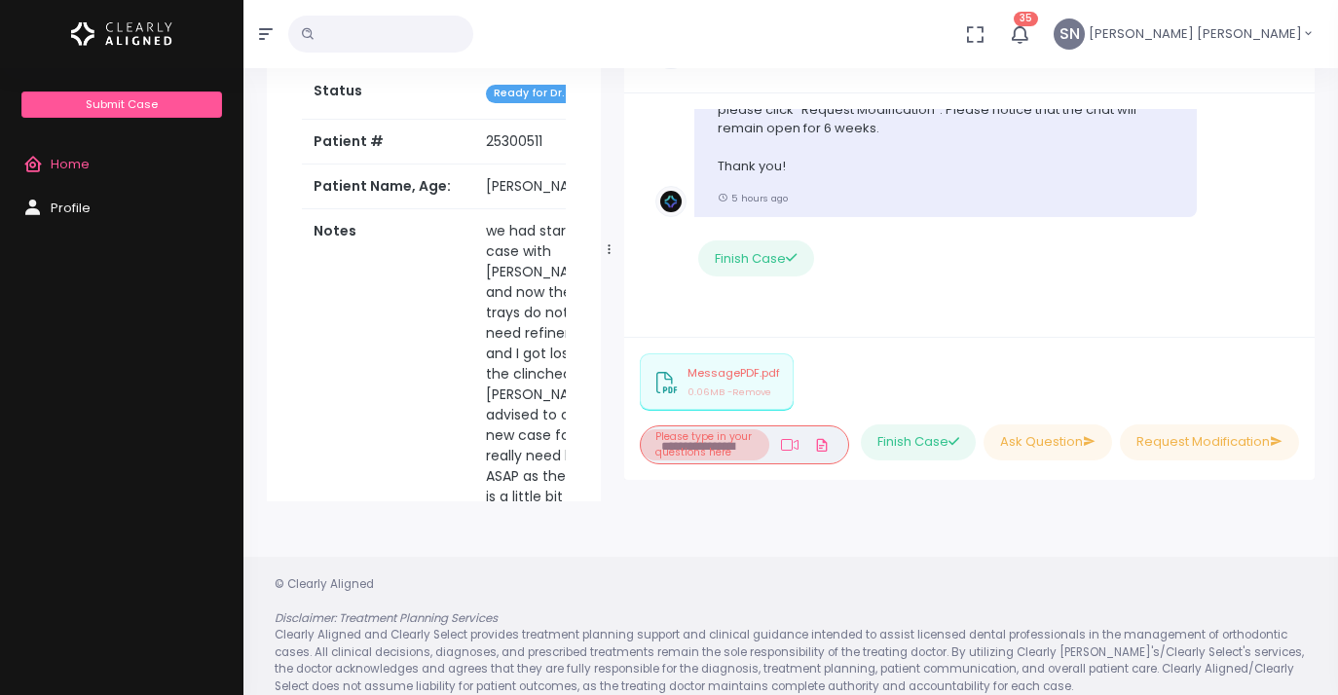
click at [948, 381] on div "Finish Case Ask Question Request Modification" at bounding box center [1086, 408] width 450 height 110
click at [65, 165] on span "Home" at bounding box center [70, 164] width 39 height 18
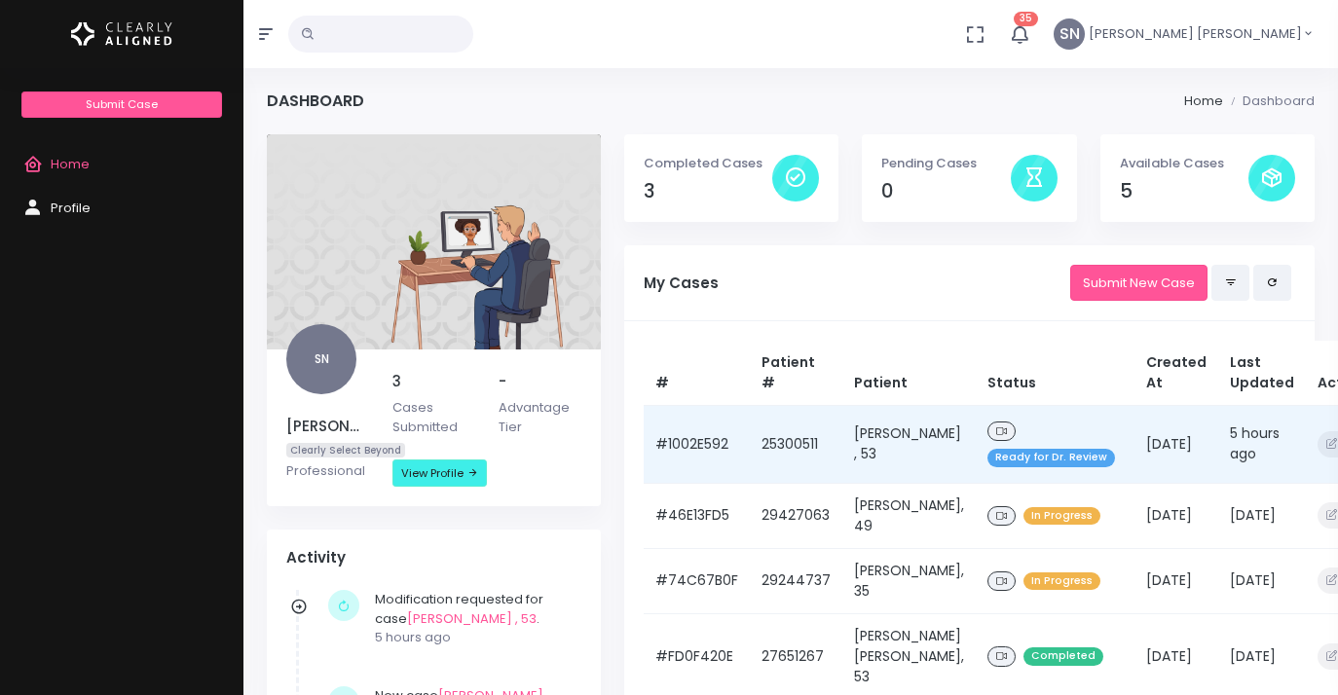
click at [1009, 460] on span "Ready for Dr. Review" at bounding box center [1051, 458] width 128 height 18
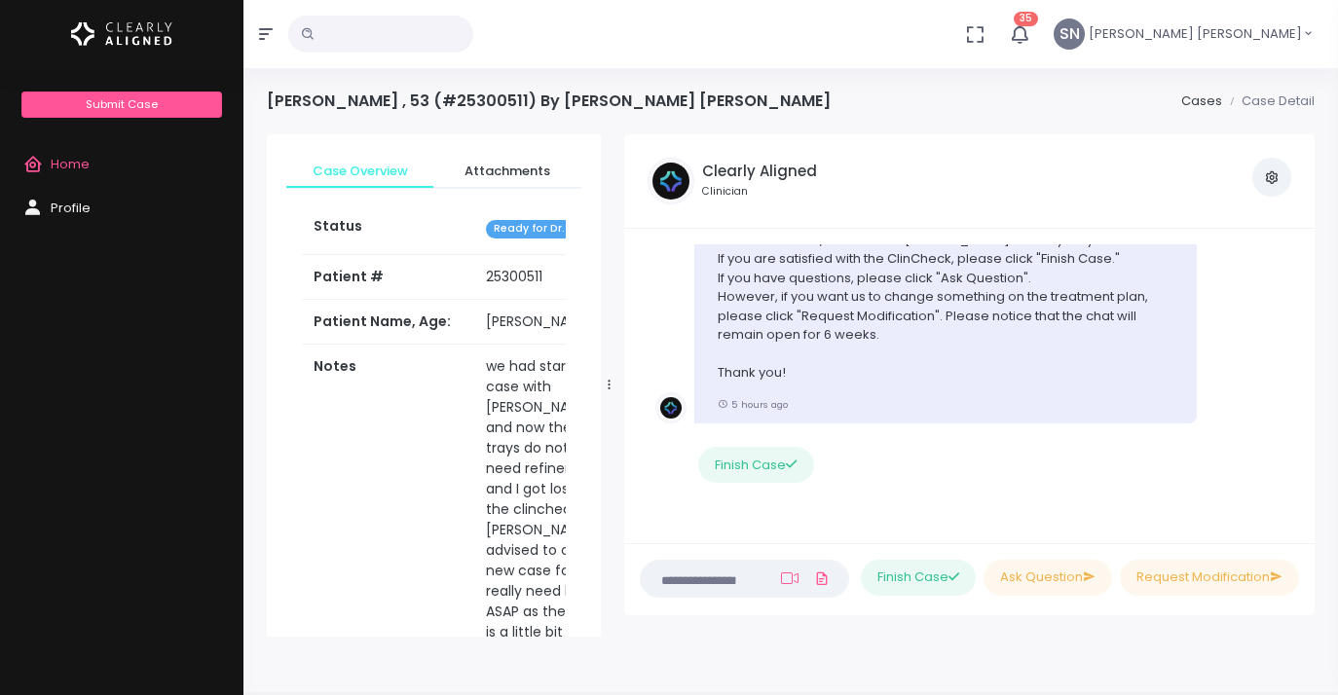
scroll to position [155, 0]
